Goal: Task Accomplishment & Management: Manage account settings

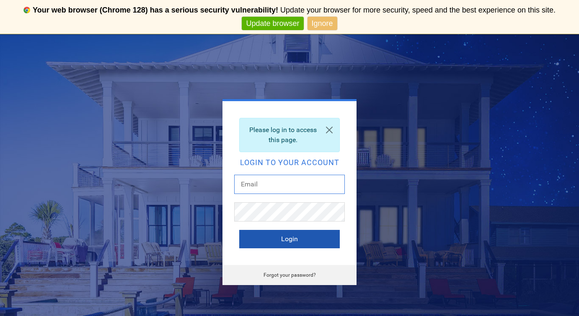
type input "[EMAIL_ADDRESS][DOMAIN_NAME]"
click at [277, 241] on button "Login" at bounding box center [289, 239] width 100 height 18
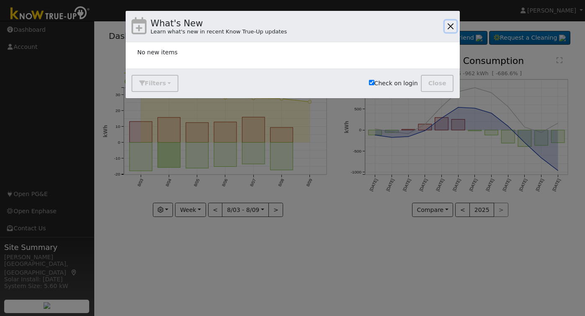
click at [450, 25] on button "button" at bounding box center [451, 27] width 12 height 12
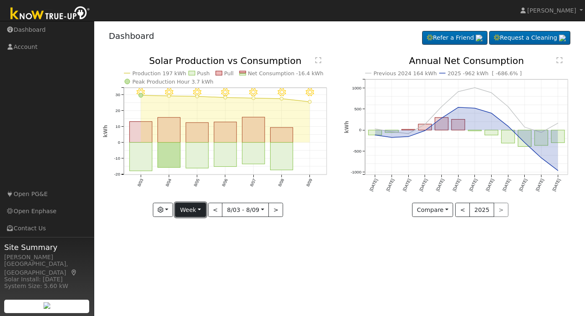
click at [199, 208] on button "Week" at bounding box center [190, 210] width 31 height 14
click at [201, 252] on link "Month" at bounding box center [204, 251] width 58 height 12
type input "2025-07-01"
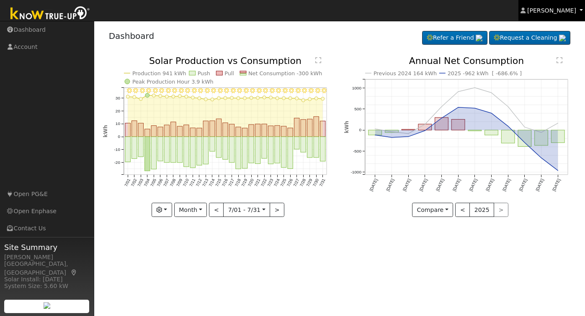
click at [581, 9] on link "Walter Malsbary" at bounding box center [551, 10] width 67 height 21
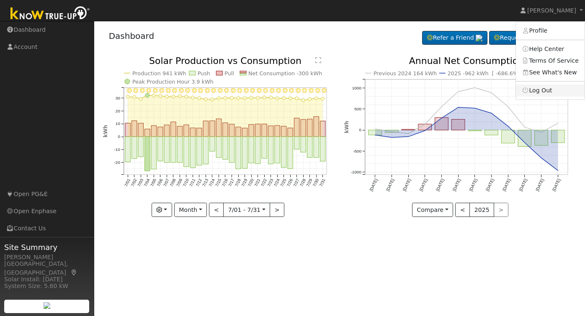
click at [540, 92] on link "Log Out" at bounding box center [550, 91] width 69 height 12
